Goal: Task Accomplishment & Management: Manage account settings

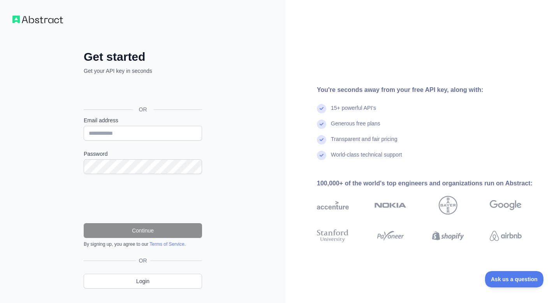
click at [144, 87] on div "Sign in with Google. Opens in new tab" at bounding box center [142, 91] width 117 height 17
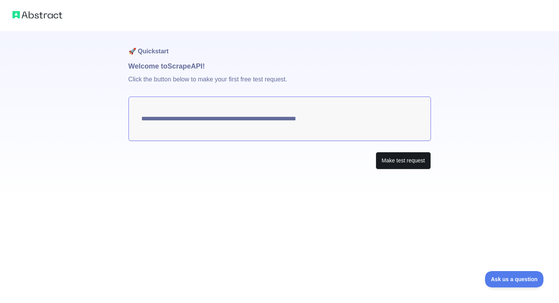
click at [384, 167] on button "Make test request" at bounding box center [402, 161] width 55 height 18
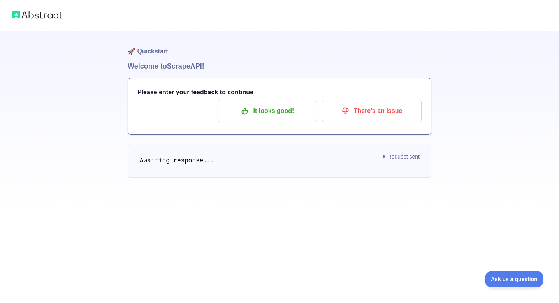
click at [381, 158] on span "Request sent" at bounding box center [401, 156] width 45 height 9
click at [271, 177] on pre "Awaiting response..." at bounding box center [280, 160] width 304 height 33
click at [374, 117] on p "There's an issue" at bounding box center [372, 110] width 88 height 13
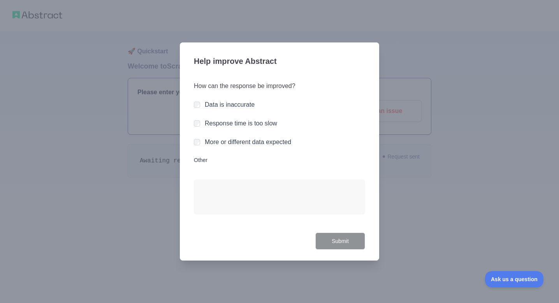
click at [205, 123] on label "Response time is too slow" at bounding box center [241, 123] width 72 height 7
click at [337, 237] on button "Submit" at bounding box center [340, 241] width 50 height 18
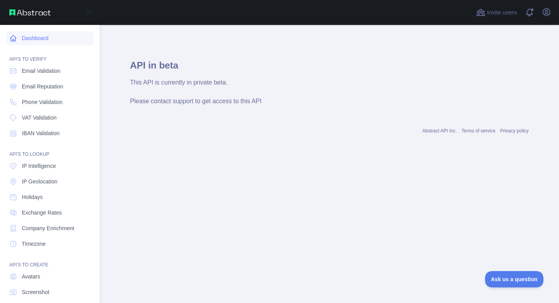
click at [31, 38] on link "Dashboard" at bounding box center [49, 38] width 87 height 14
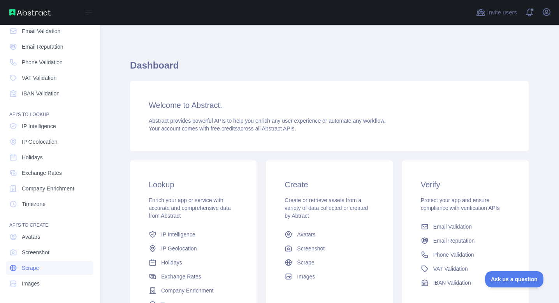
click at [31, 265] on span "Scrape" at bounding box center [30, 268] width 17 height 8
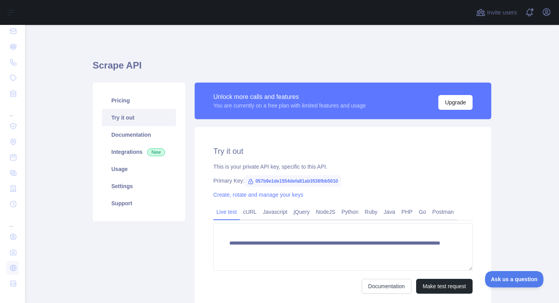
click at [194, 167] on div "**********" at bounding box center [343, 197] width 306 height 230
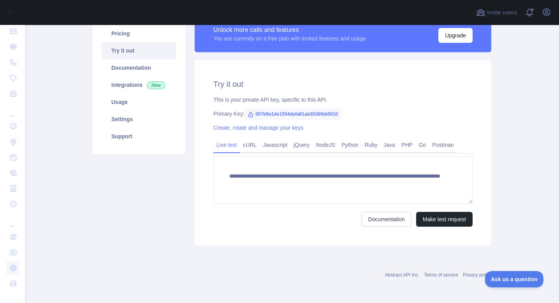
scroll to position [67, 0]
click at [442, 222] on button "Make test request" at bounding box center [444, 219] width 56 height 15
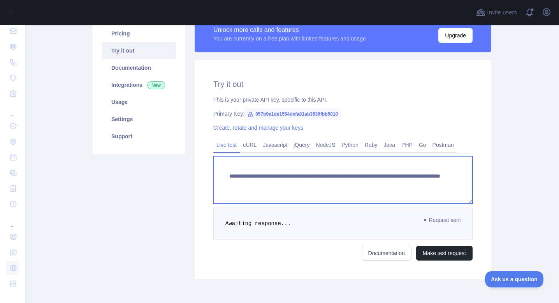
click at [442, 185] on textarea "**********" at bounding box center [342, 179] width 259 height 47
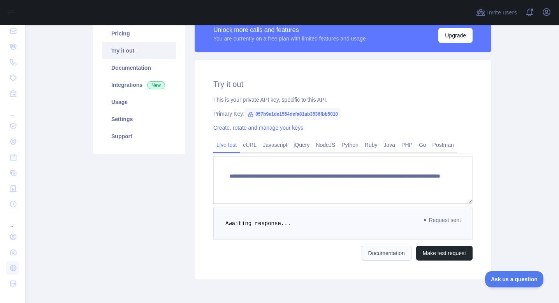
click at [372, 257] on link "Documentation" at bounding box center [386, 253] width 50 height 15
click at [445, 223] on span "Request sent" at bounding box center [442, 219] width 45 height 9
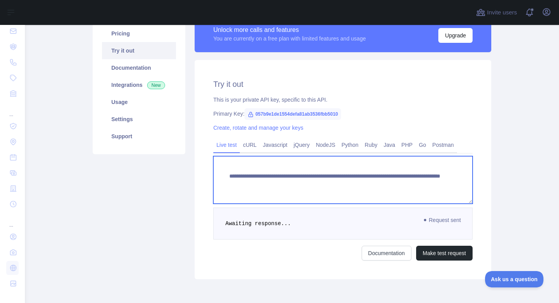
click at [407, 186] on textarea "**********" at bounding box center [342, 179] width 259 height 47
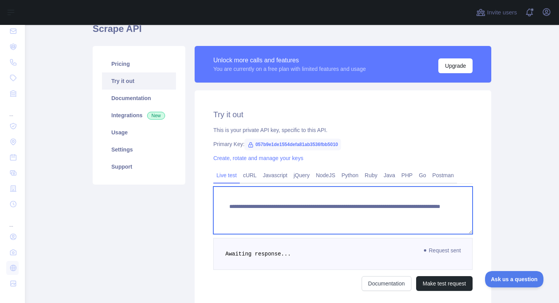
scroll to position [38, 0]
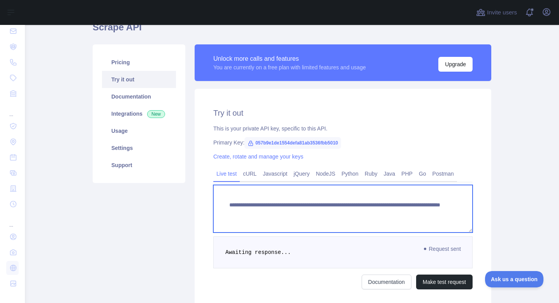
click at [422, 209] on textarea "**********" at bounding box center [342, 208] width 259 height 47
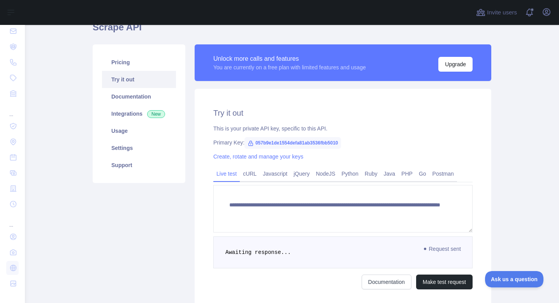
click at [253, 145] on icon at bounding box center [250, 143] width 6 height 6
click at [279, 140] on span "057b9e1de1554defa81ab3536fbb5010" at bounding box center [292, 143] width 96 height 12
click at [253, 144] on icon at bounding box center [251, 143] width 4 height 5
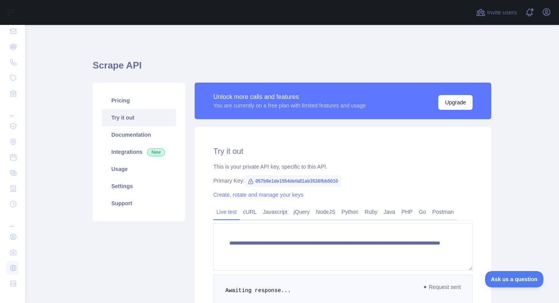
scroll to position [0, 0]
click at [126, 105] on link "Pricing" at bounding box center [139, 100] width 74 height 17
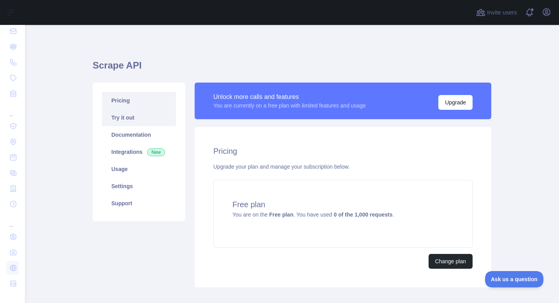
click at [137, 119] on link "Try it out" at bounding box center [139, 117] width 74 height 17
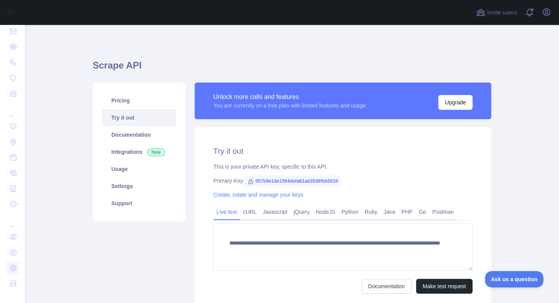
click at [251, 180] on icon at bounding box center [250, 181] width 6 height 6
click at [248, 192] on link "Create, rotate and manage your keys" at bounding box center [258, 194] width 90 height 6
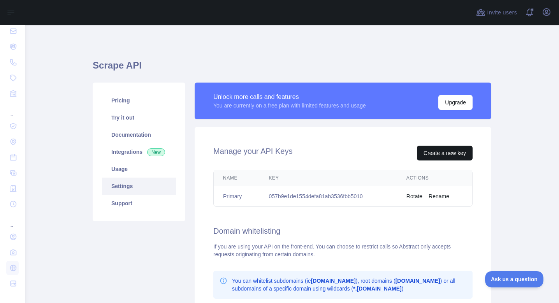
click at [429, 150] on button "Create a new key" at bounding box center [445, 153] width 56 height 15
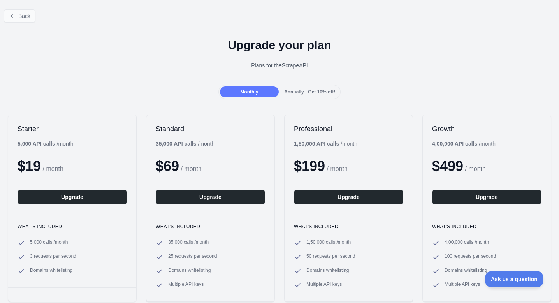
click at [16, 13] on button "Back" at bounding box center [20, 15] width 32 height 13
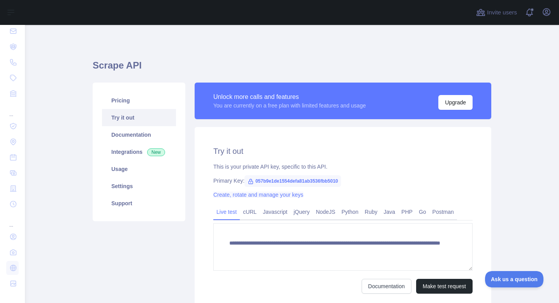
click at [258, 195] on link "Create, rotate and manage your keys" at bounding box center [258, 194] width 90 height 6
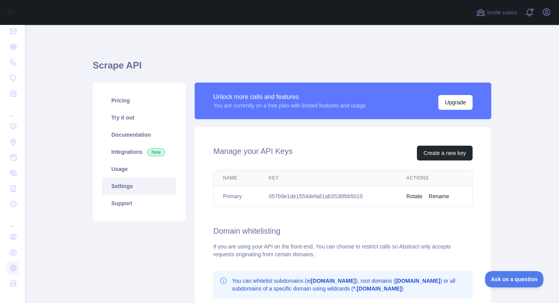
click at [412, 195] on button "Rotate" at bounding box center [414, 196] width 16 height 8
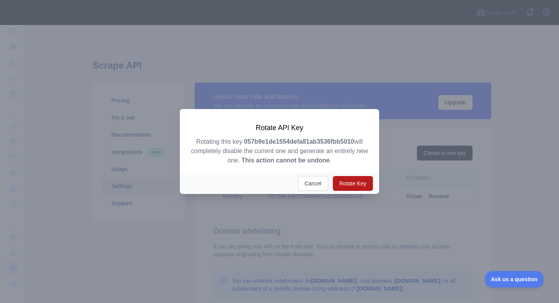
click at [352, 180] on button "Rotate Key" at bounding box center [353, 183] width 40 height 15
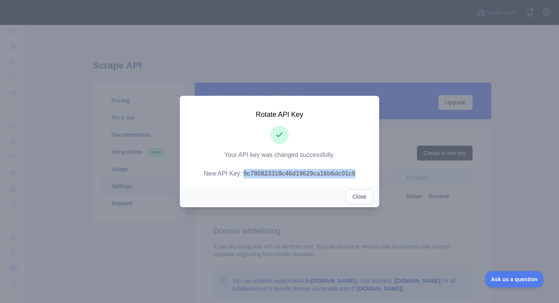
drag, startPoint x: 362, startPoint y: 171, endPoint x: 238, endPoint y: 172, distance: 124.5
click at [238, 172] on p "Your API key was changed successfully. New API Key: 9c780823318c46d19629ca16b6d…" at bounding box center [279, 164] width 181 height 28
copy p "9c780823318c46d19629ca16b6dc01c0"
click at [360, 190] on button "Close" at bounding box center [359, 196] width 27 height 15
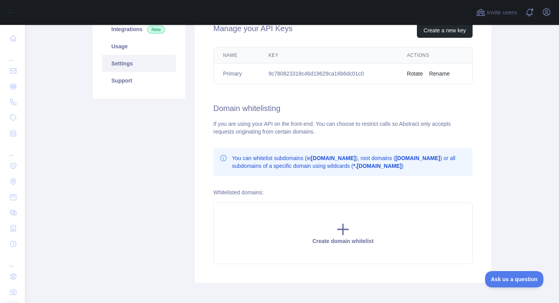
scroll to position [123, 0]
click at [253, 139] on div "Manage your API Keys Create a new key Name Key Actions Primary 9c780823318c46d1…" at bounding box center [343, 143] width 296 height 278
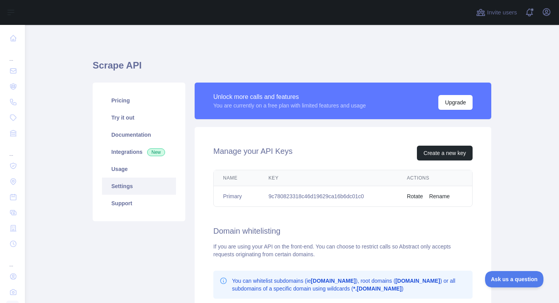
scroll to position [0, 0]
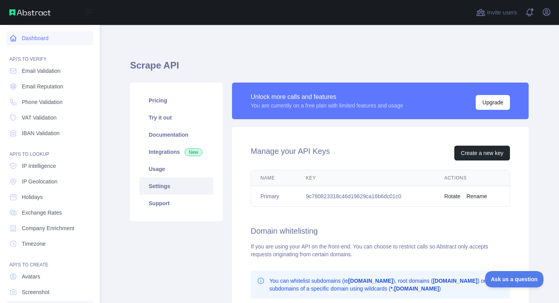
click at [20, 37] on link "Dashboard" at bounding box center [49, 38] width 87 height 14
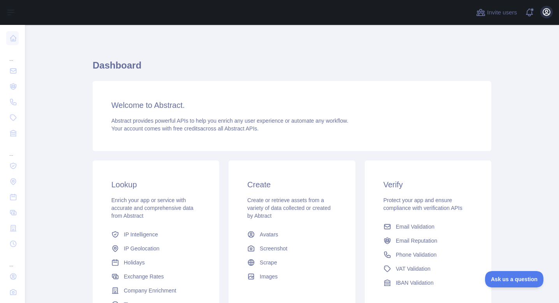
click at [547, 17] on button "Open user menu" at bounding box center [546, 12] width 12 height 12
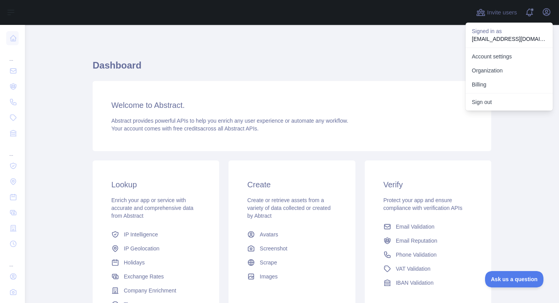
click at [524, 37] on p "mohit12102006@gmail.com" at bounding box center [509, 39] width 75 height 8
click at [496, 58] on link "Account settings" at bounding box center [508, 56] width 87 height 14
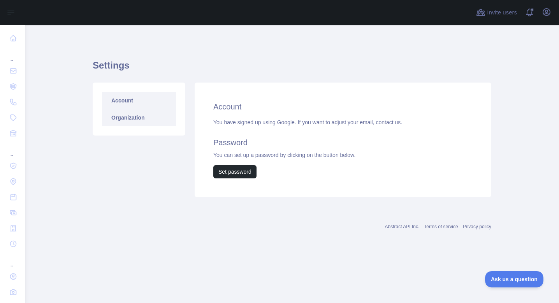
click at [149, 120] on link "Organization" at bounding box center [139, 117] width 74 height 17
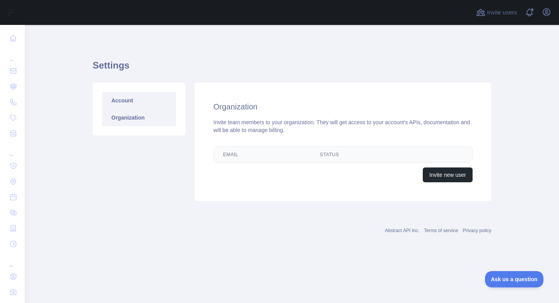
click at [147, 107] on link "Account" at bounding box center [139, 100] width 74 height 17
